Goal: Obtain resource: Download file/media

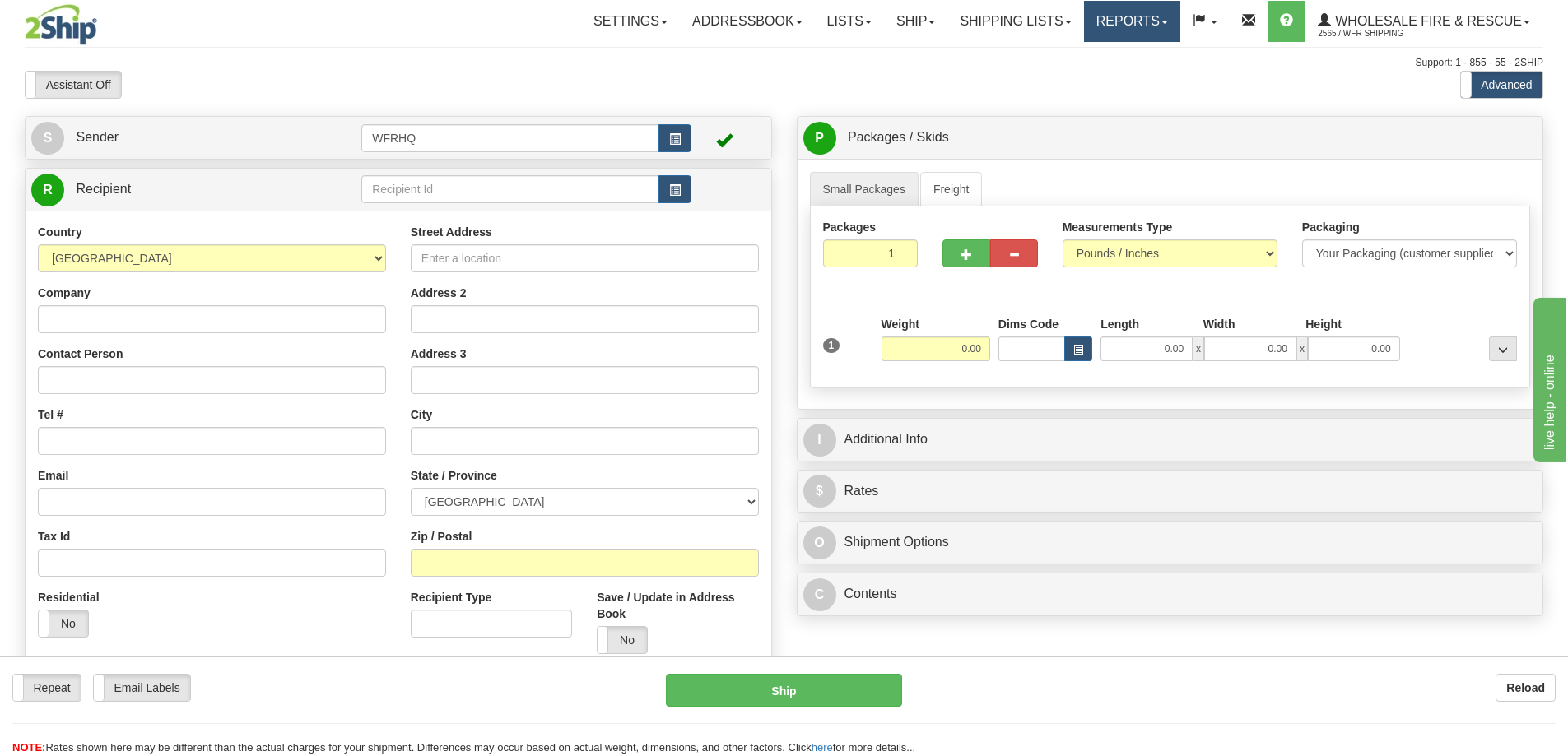
click at [1116, 17] on link "Reports" at bounding box center [1131, 21] width 97 height 41
click at [1078, 53] on span "Standard" at bounding box center [1069, 57] width 47 height 13
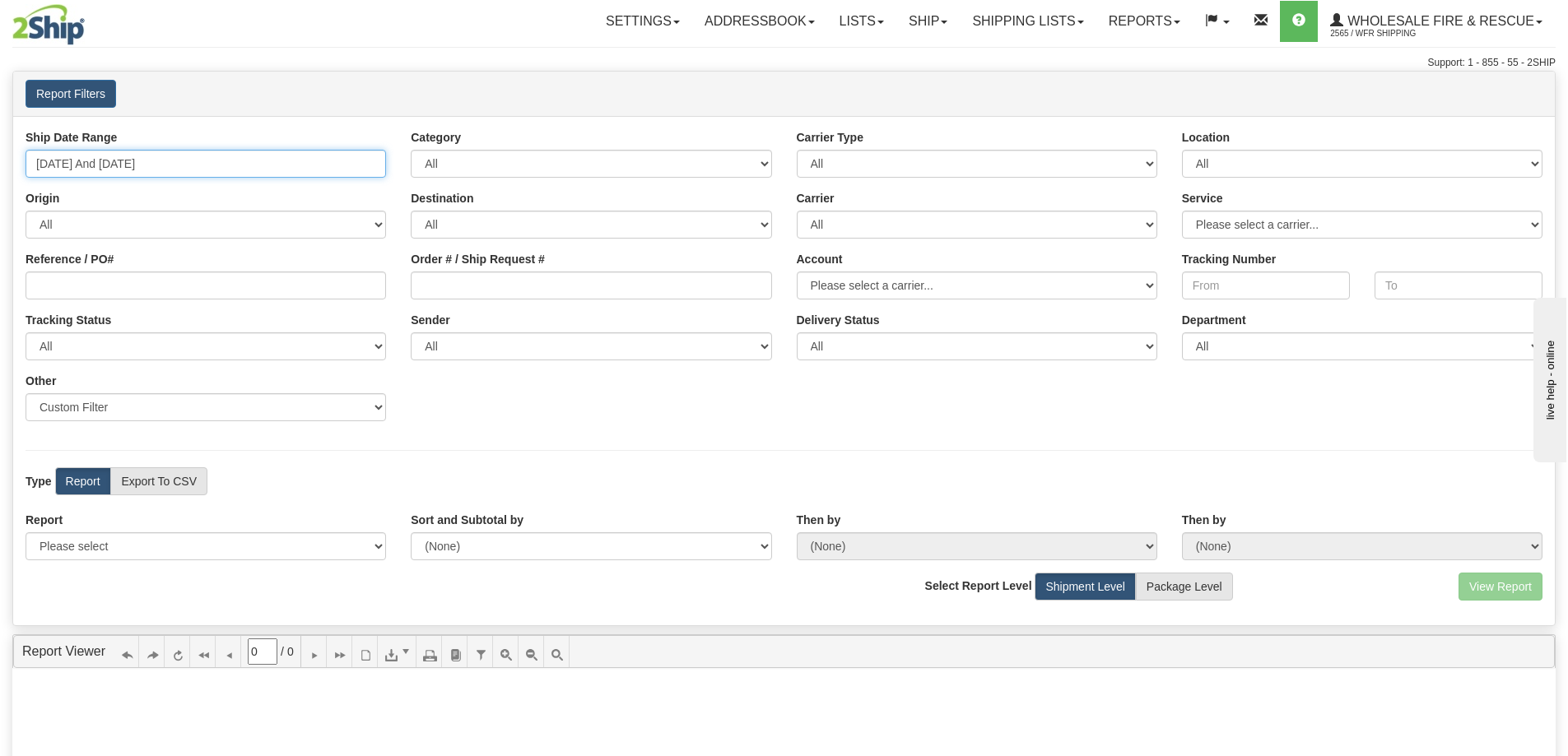
click at [107, 166] on input "[DATE] And [DATE]" at bounding box center [206, 164] width 360 height 28
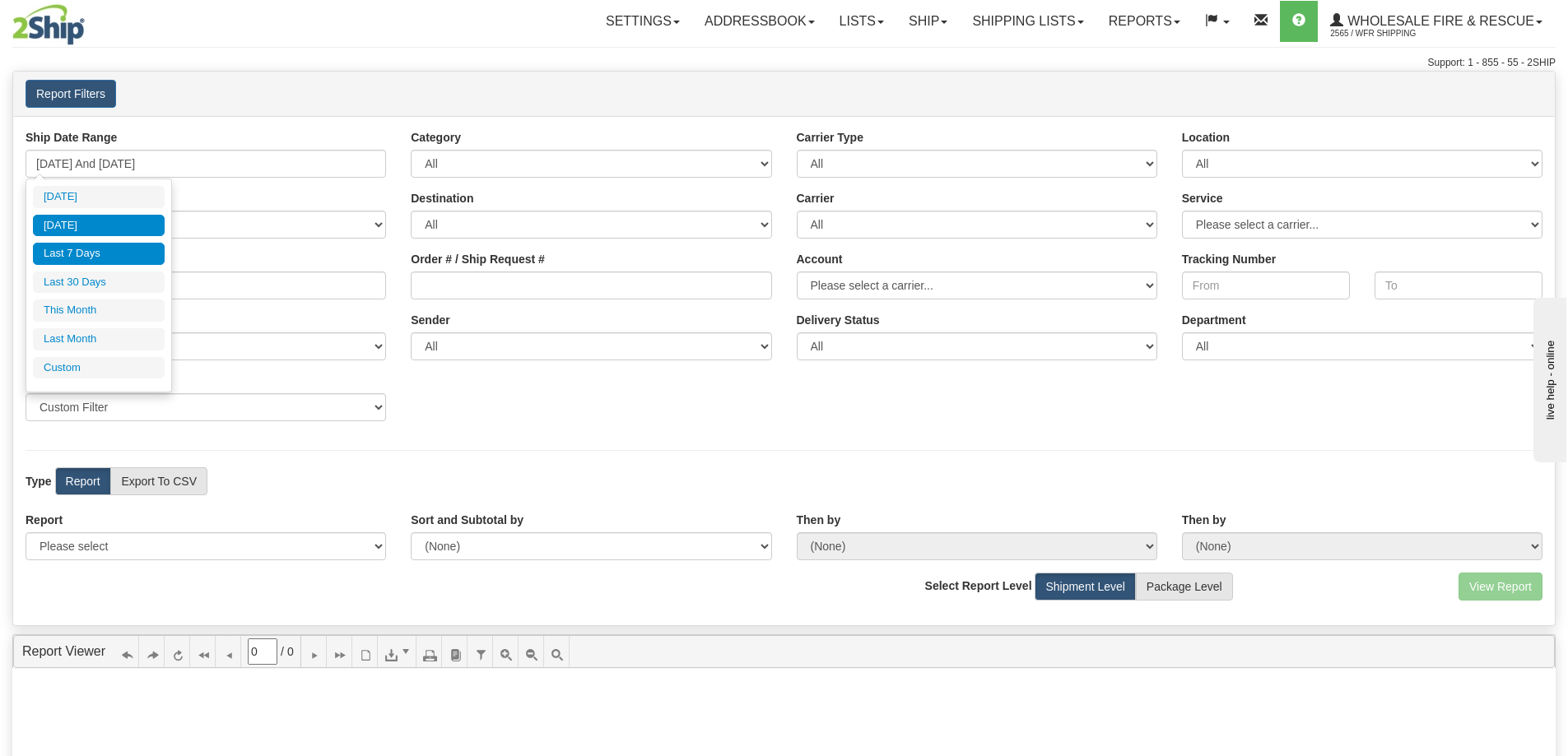
click at [91, 223] on li "[DATE]" at bounding box center [98, 226] width 131 height 22
type input "[DATE] And [DATE]"
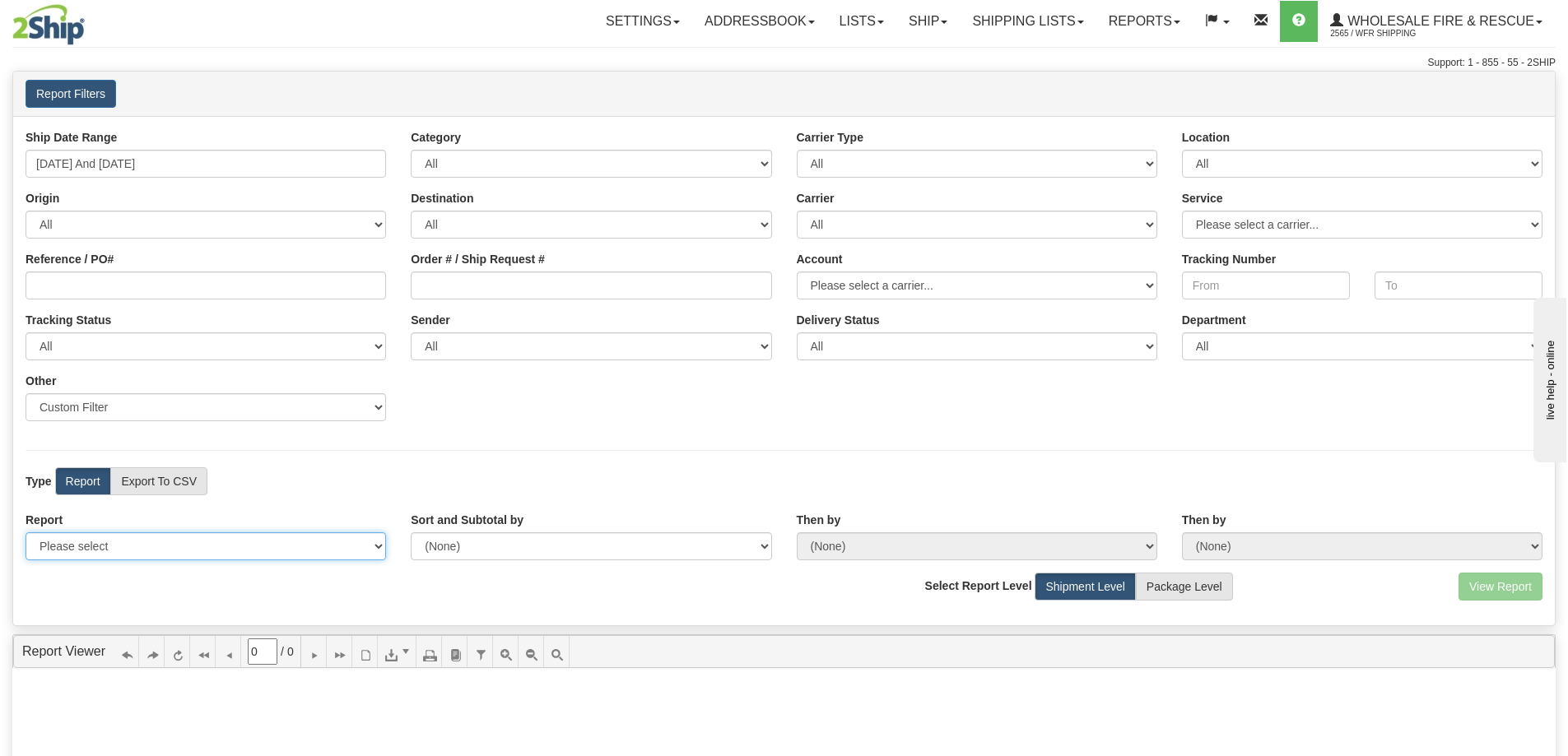
click at [174, 539] on select "Please select 1 Line Shipment Report Address Detail Basic Shipment Overview Can…" at bounding box center [206, 546] width 360 height 28
select select "Users\Full Reference Detail.trdx"
click at [26, 532] on select "Please select 1 Line Shipment Report Address Detail Basic Shipment Overview Can…" at bounding box center [206, 546] width 360 height 28
click at [1504, 582] on button "View Report" at bounding box center [1500, 587] width 84 height 28
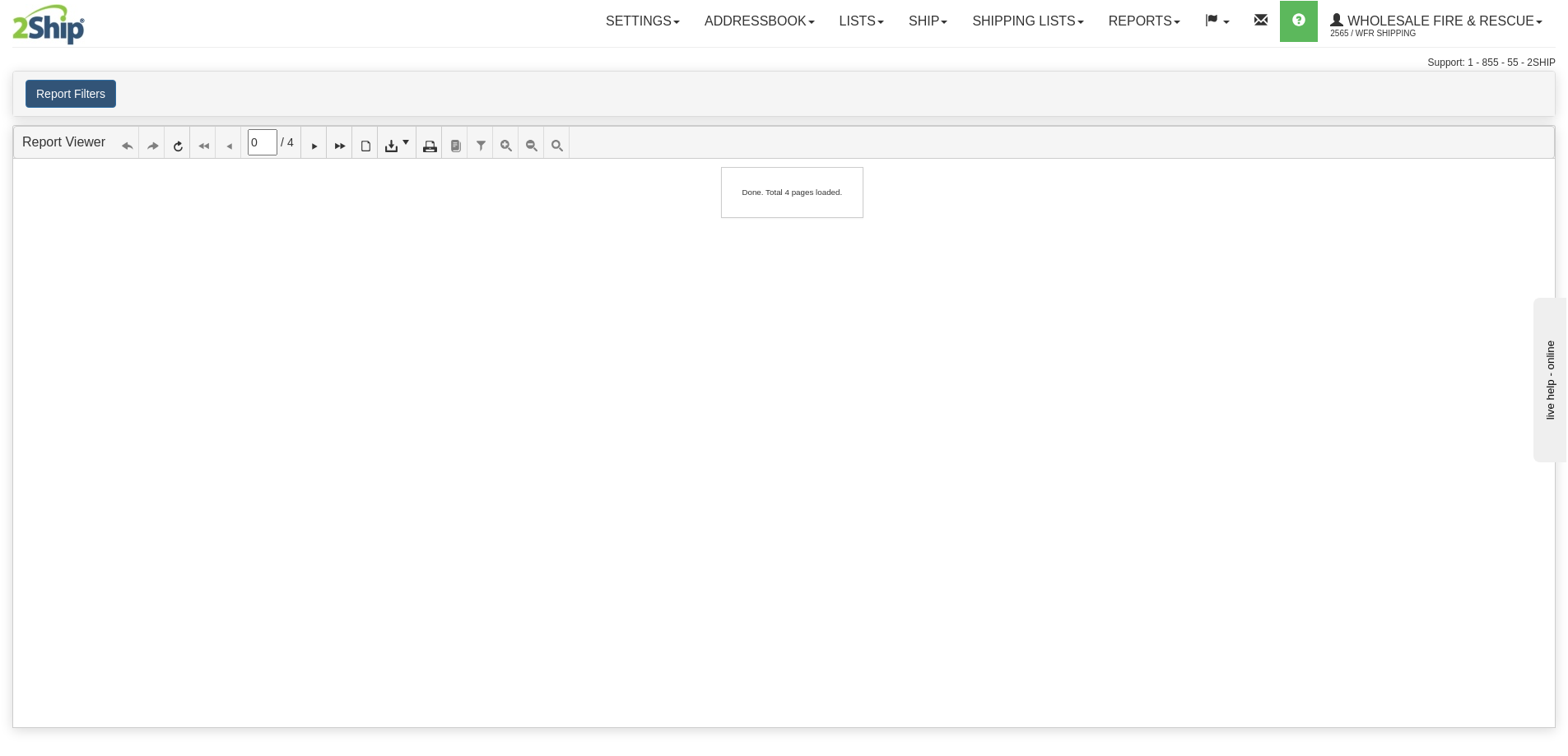
type input "1"
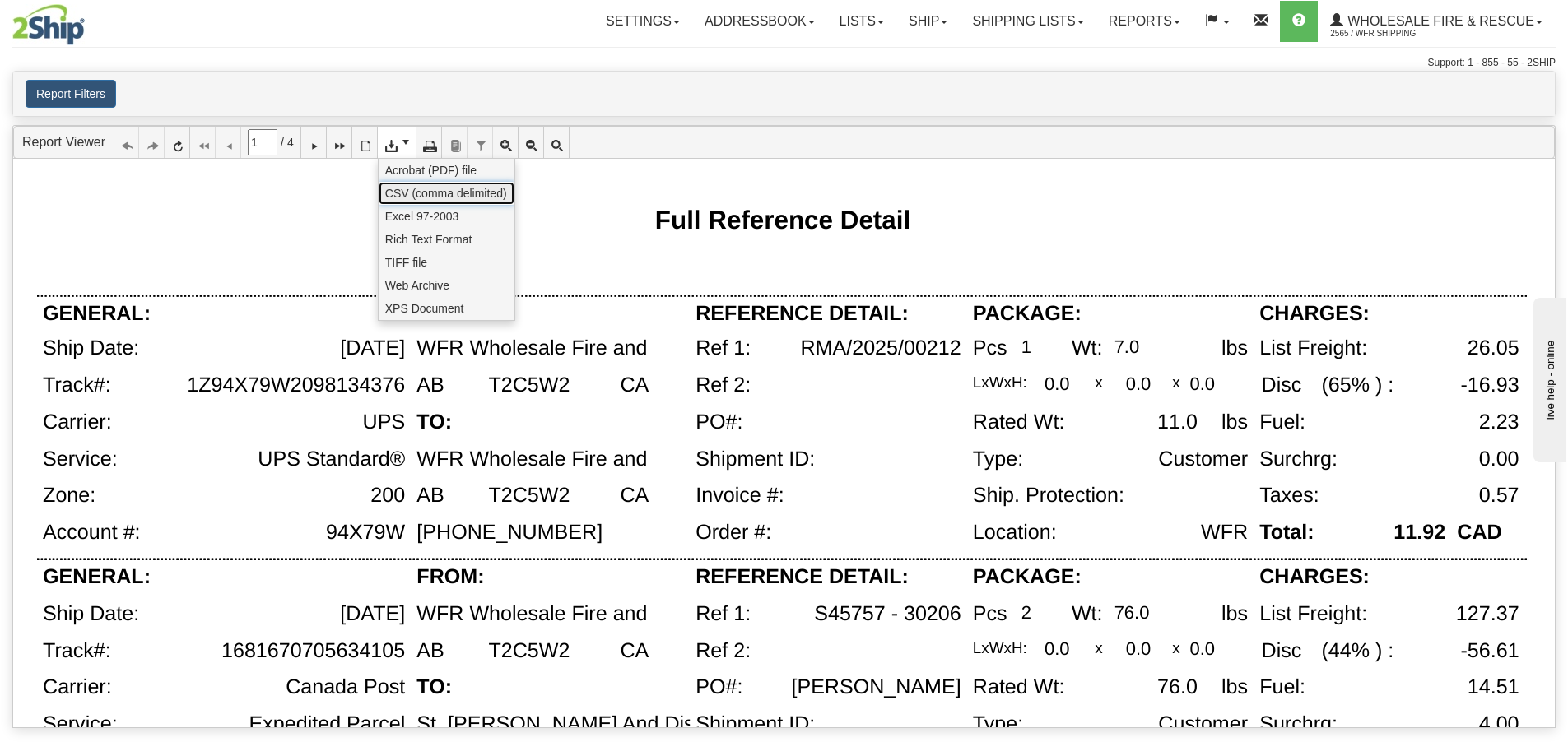
click at [405, 187] on span "CSV (comma delimited)" at bounding box center [446, 193] width 121 height 17
